Goal: Information Seeking & Learning: Learn about a topic

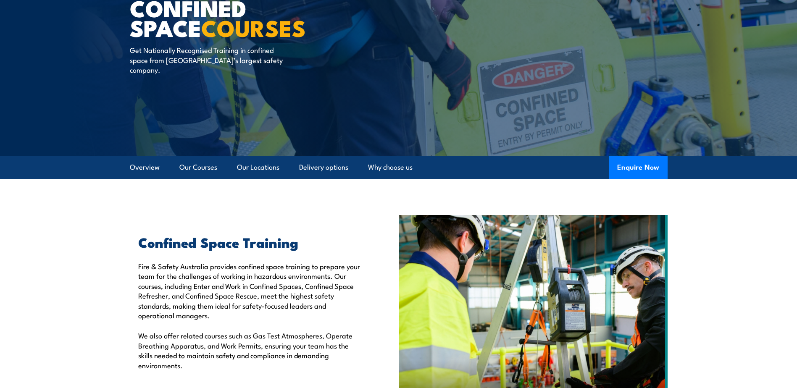
scroll to position [84, 0]
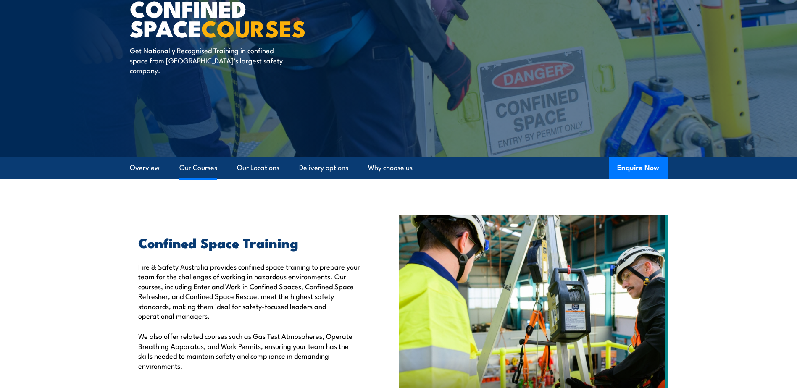
click at [211, 167] on link "Our Courses" at bounding box center [198, 168] width 38 height 22
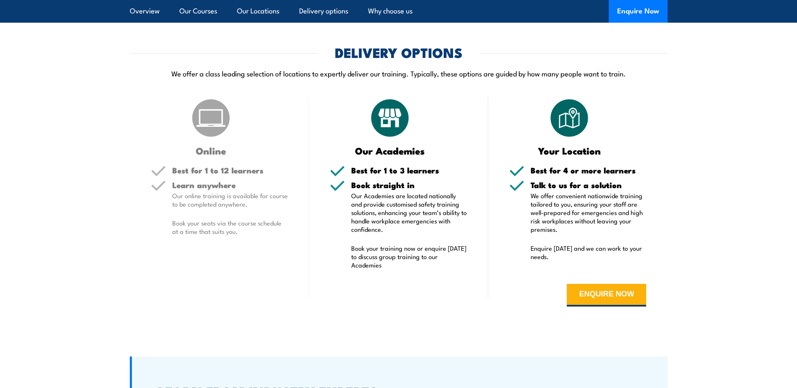
scroll to position [1478, 0]
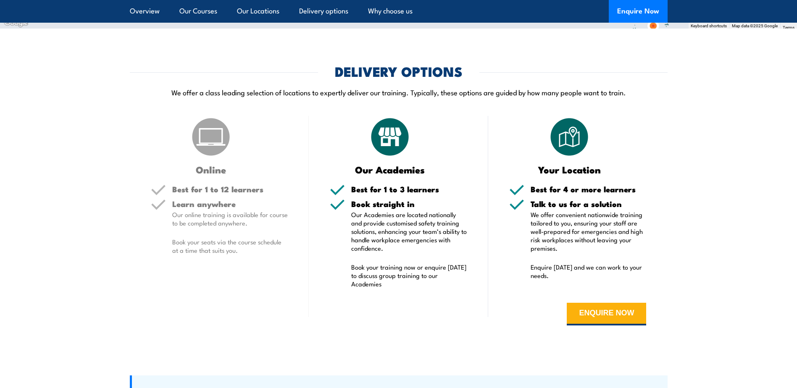
click at [224, 179] on div "Online Best for 1 to 12 learners Learn anywhere Our online training is availabl…" at bounding box center [219, 227] width 179 height 222
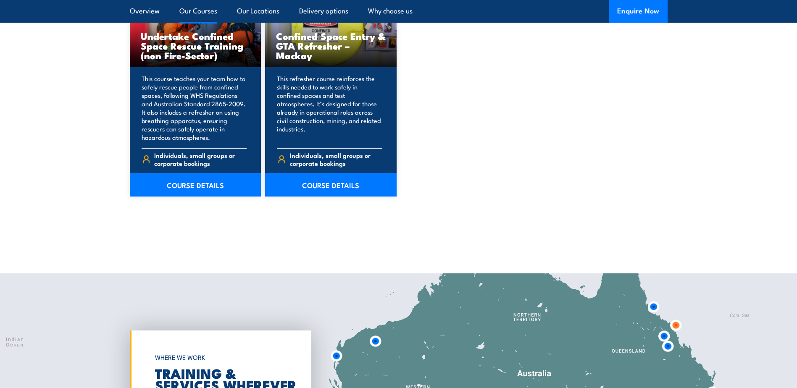
scroll to position [690, 0]
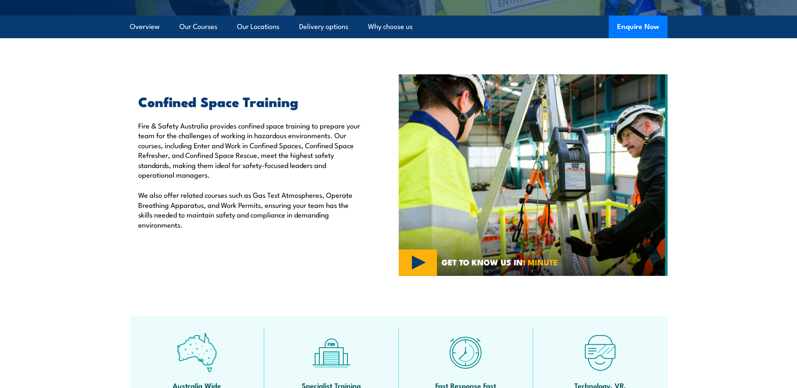
scroll to position [124, 0]
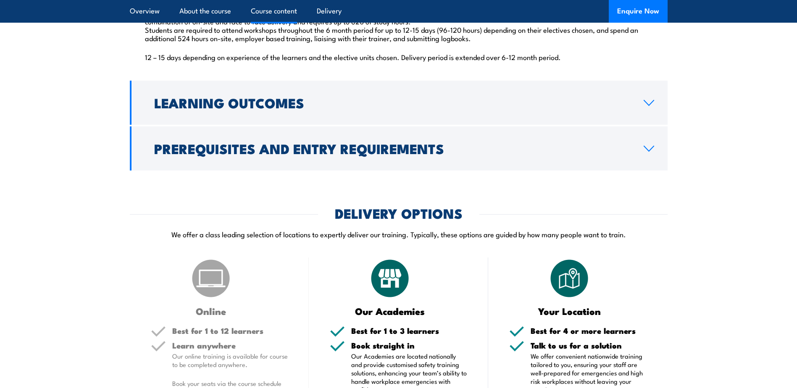
scroll to position [883, 0]
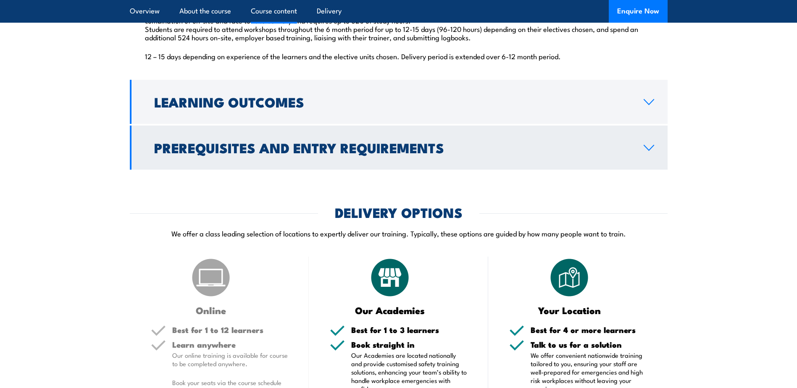
click at [645, 151] on icon at bounding box center [649, 148] width 11 height 7
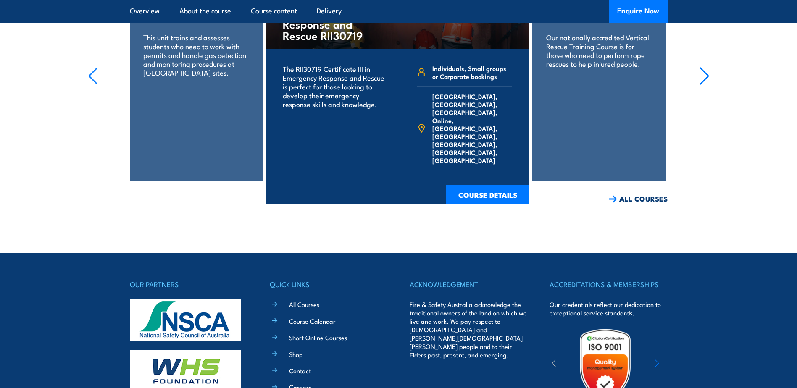
scroll to position [1938, 0]
